Goal: Task Accomplishment & Management: Manage account settings

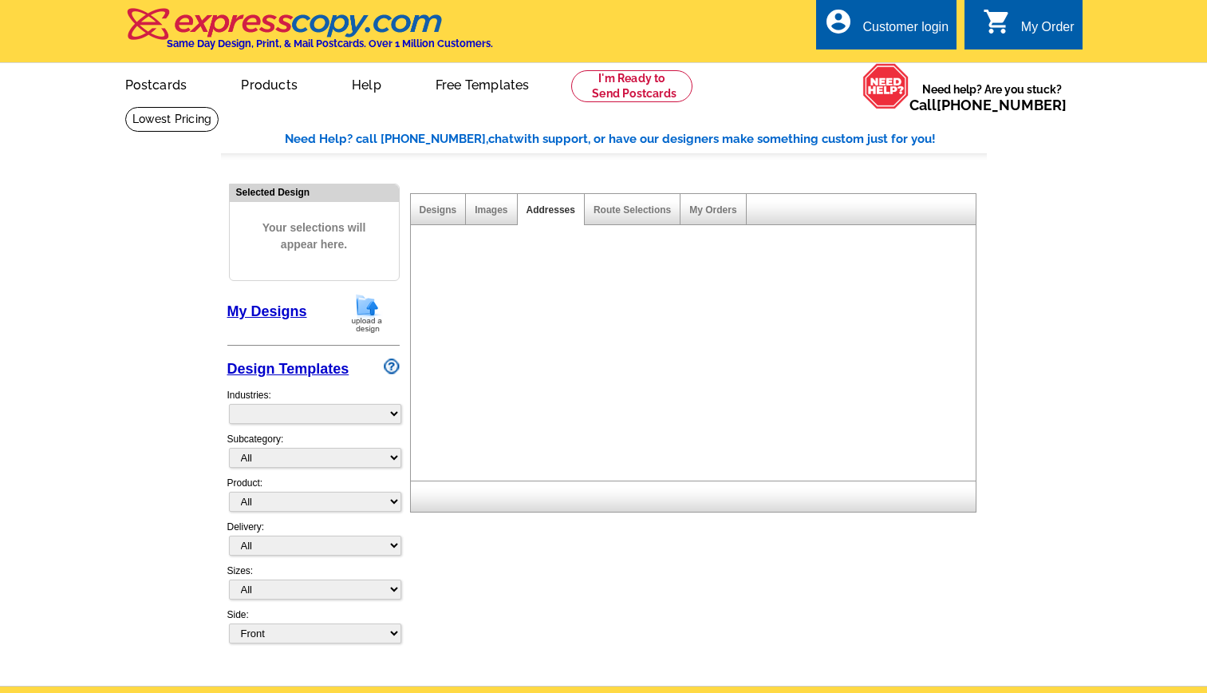
select select "785"
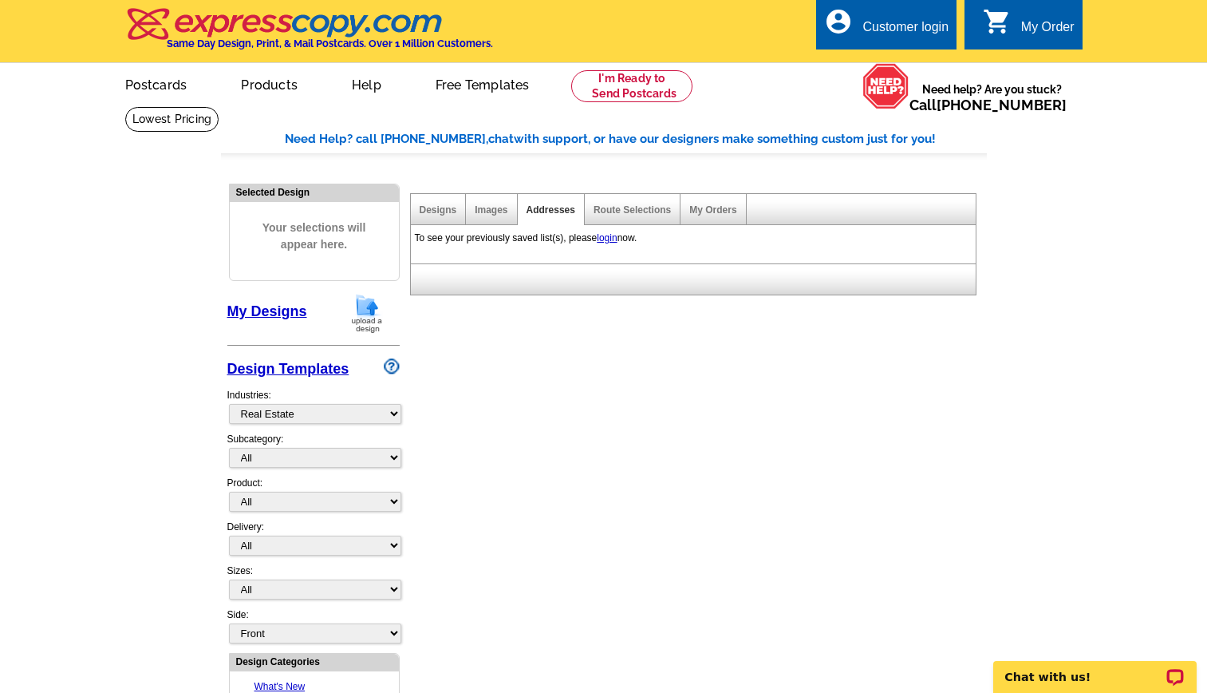
click at [296, 306] on link "My Designs" at bounding box center [267, 311] width 80 height 16
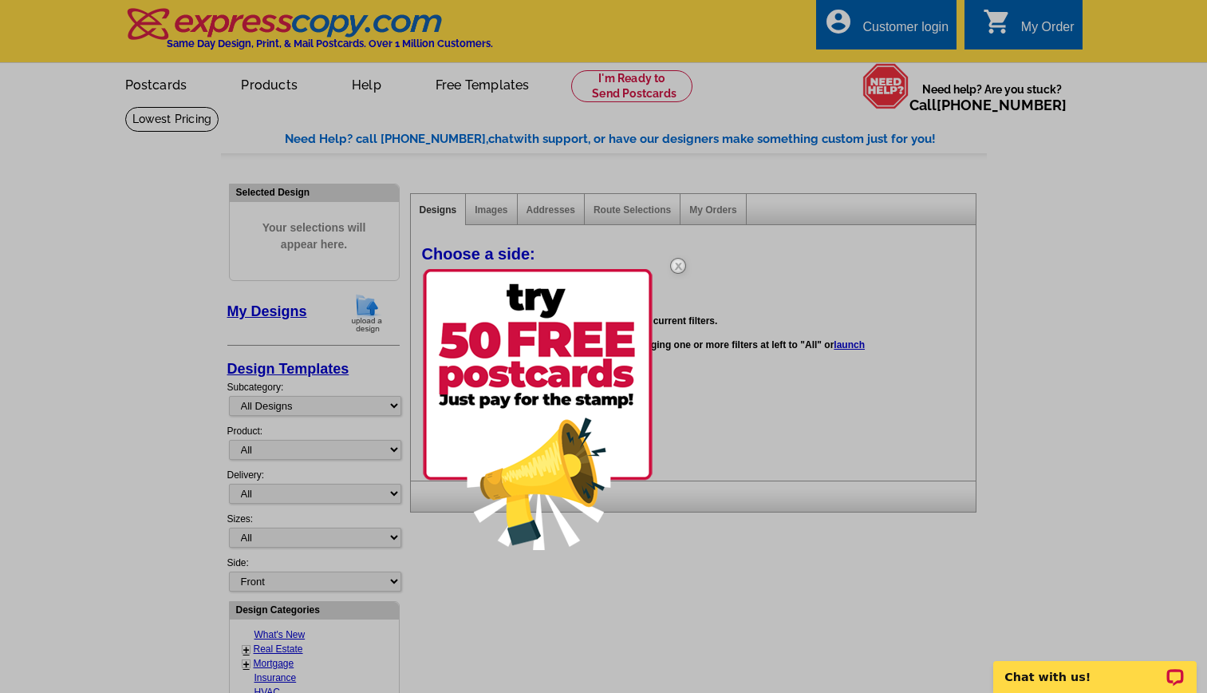
click at [676, 260] on img at bounding box center [678, 266] width 46 height 46
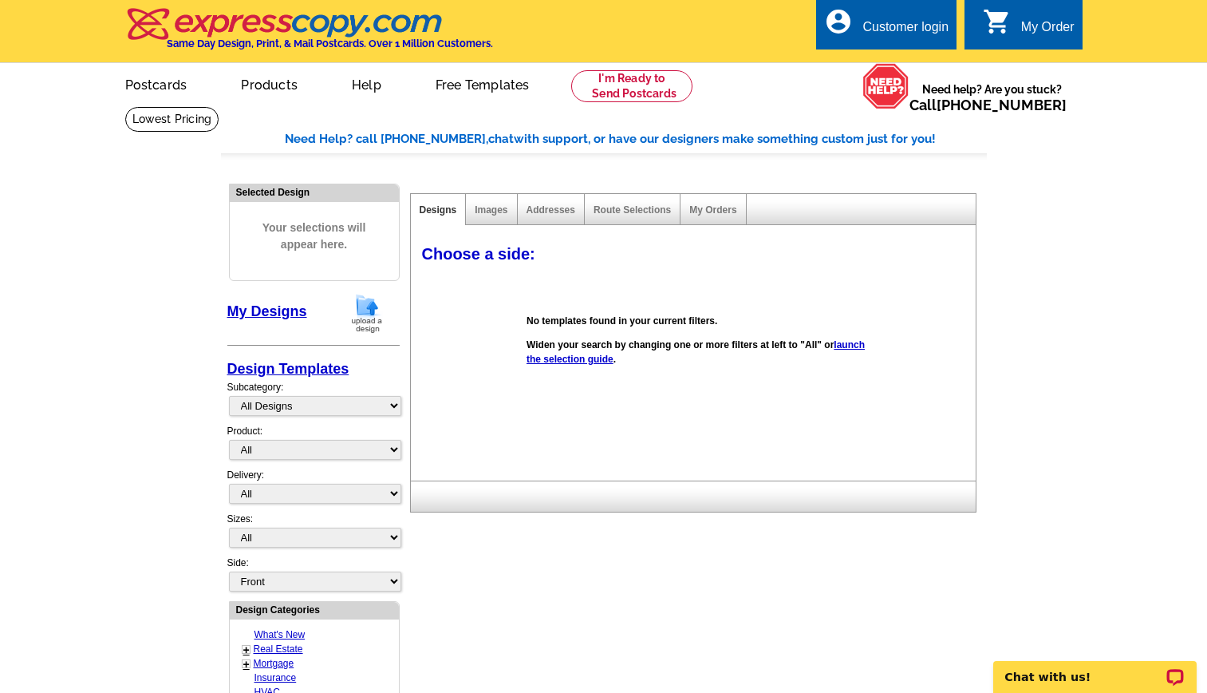
click at [914, 40] on div "Customer login" at bounding box center [906, 31] width 86 height 22
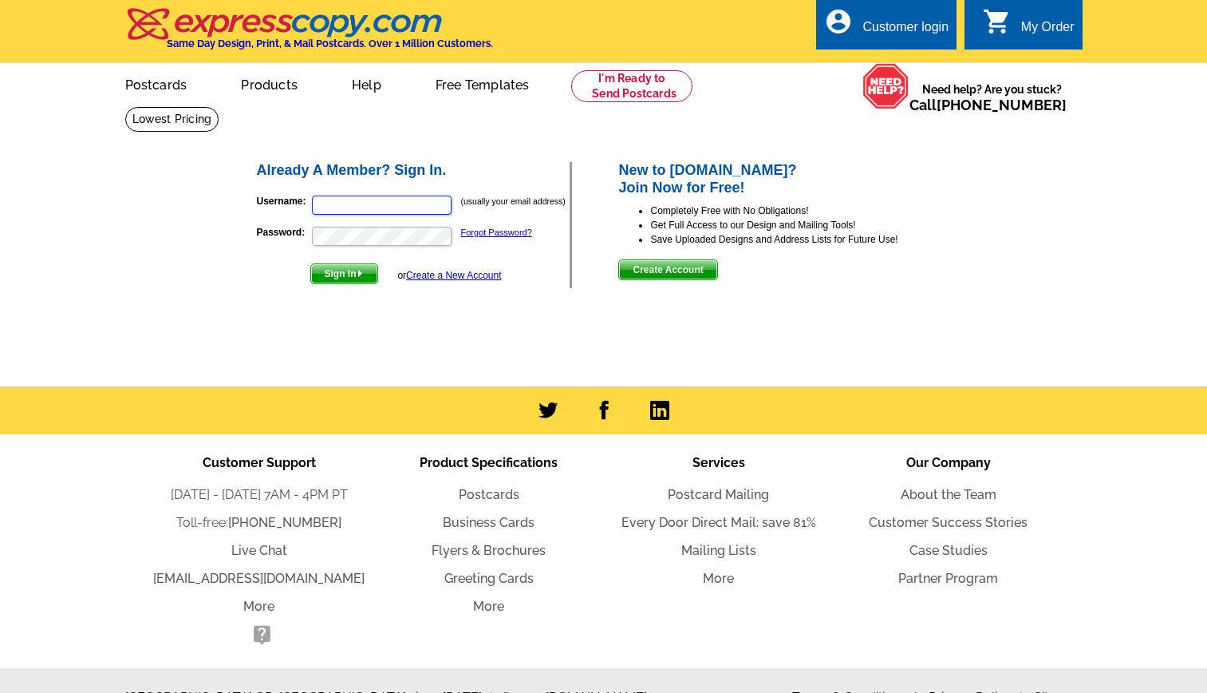
click at [371, 206] on input "Username:" at bounding box center [382, 205] width 140 height 19
type input "[PERSON_NAME][EMAIL_ADDRESS][DOMAIN_NAME]"
click at [347, 276] on span "Sign In" at bounding box center [344, 273] width 66 height 19
